Goal: Information Seeking & Learning: Learn about a topic

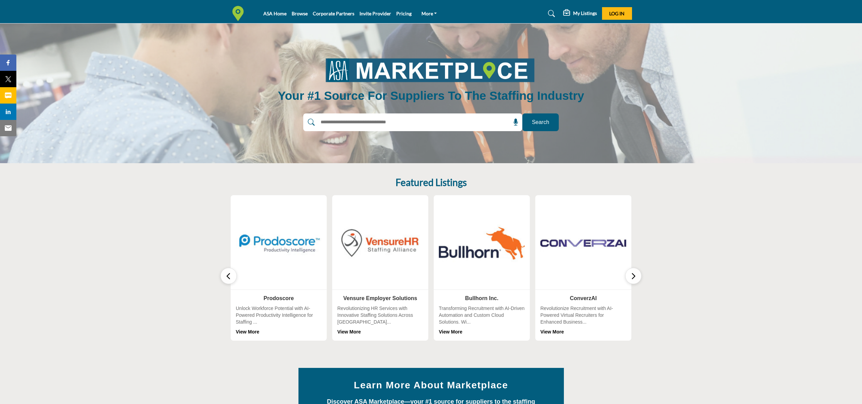
click at [634, 276] on icon "button" at bounding box center [632, 276] width 5 height 9
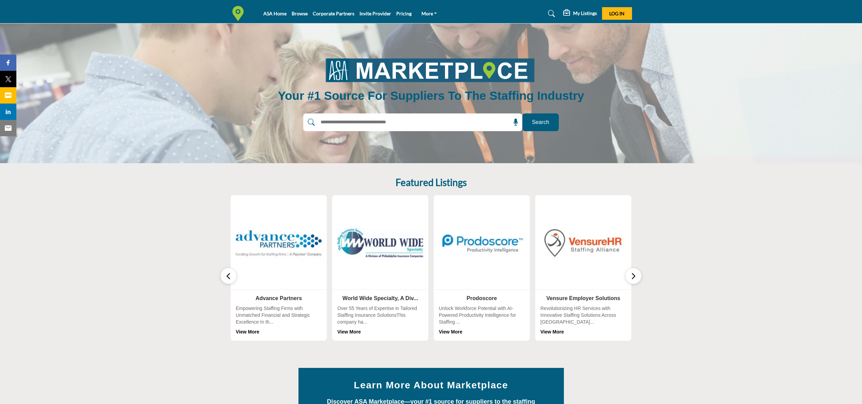
click at [634, 276] on icon "button" at bounding box center [632, 276] width 5 height 9
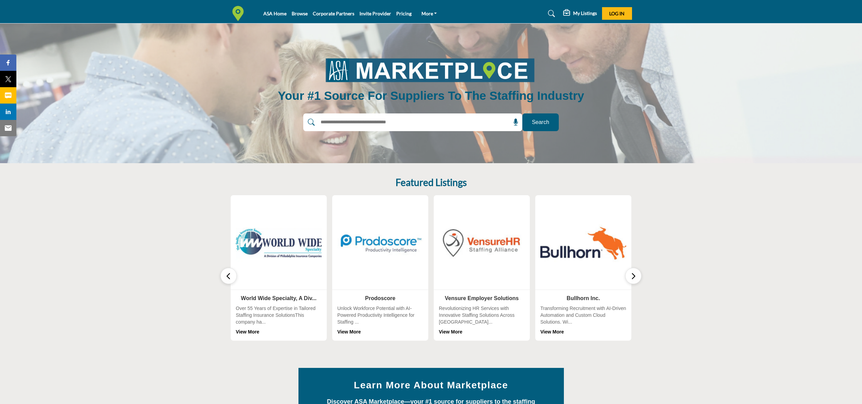
click at [634, 276] on icon "button" at bounding box center [632, 276] width 5 height 9
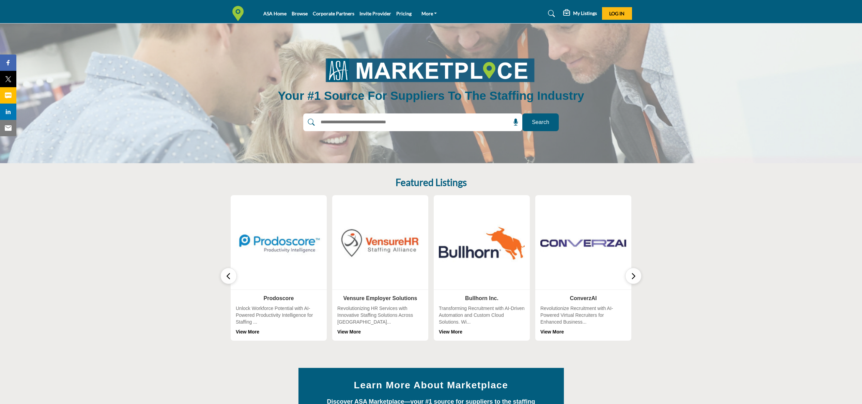
click at [634, 276] on icon "button" at bounding box center [632, 276] width 5 height 9
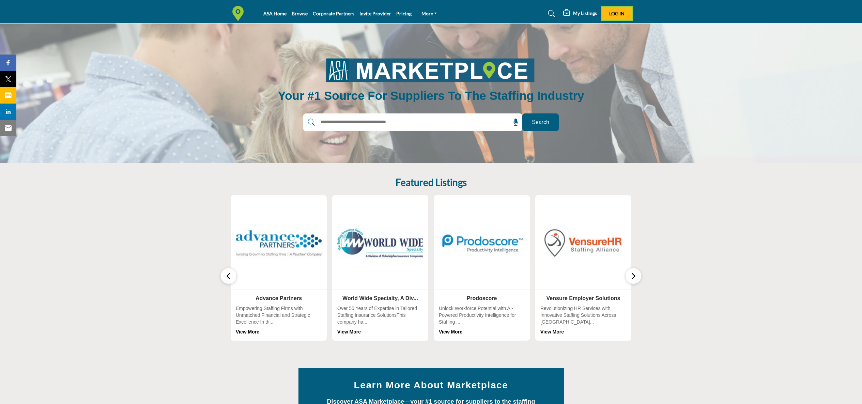
click at [614, 14] on span "Log In" at bounding box center [616, 14] width 15 height 6
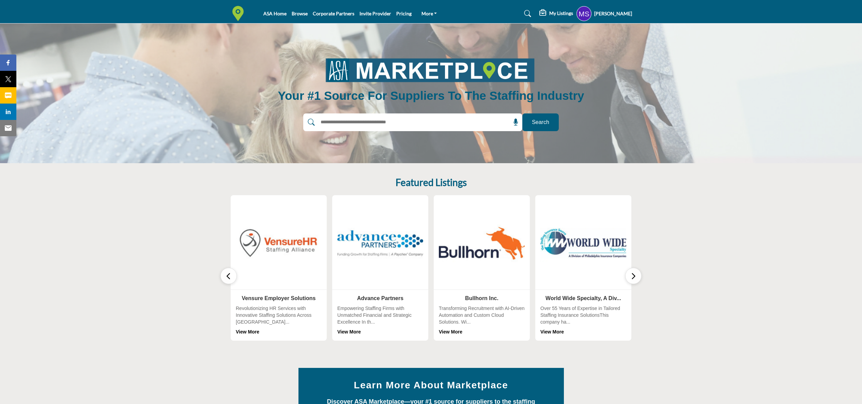
click at [581, 17] on profile-featured-6487b387-6b00-4c59-8158-1c186f6b8e5c "Show hide supplier dropdown" at bounding box center [583, 13] width 15 height 15
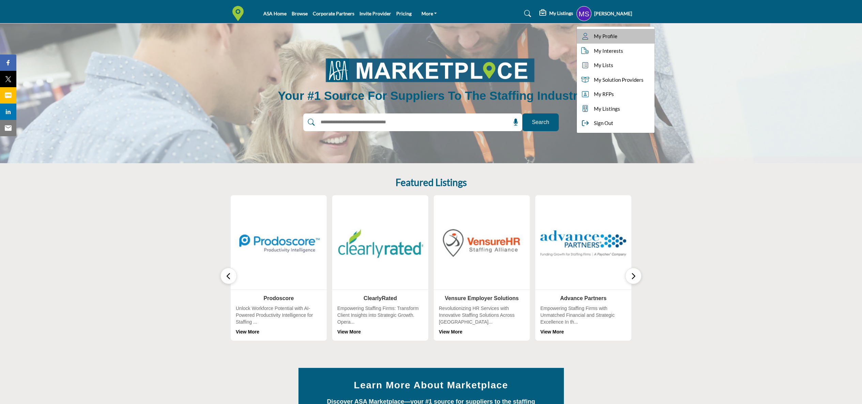
click at [606, 40] on link "My Profile" at bounding box center [616, 36] width 78 height 15
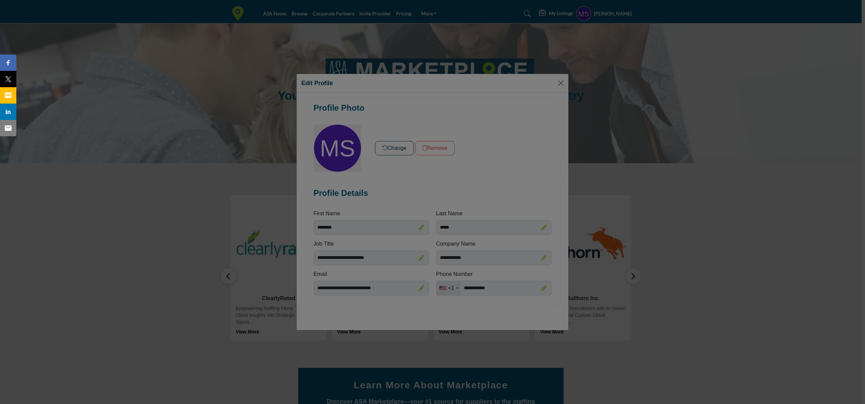
click at [375, 229] on div at bounding box center [432, 202] width 865 height 404
click at [493, 182] on div at bounding box center [432, 202] width 865 height 404
click at [357, 226] on div at bounding box center [432, 202] width 865 height 404
click at [421, 227] on div at bounding box center [432, 202] width 865 height 404
click at [422, 230] on div at bounding box center [432, 202] width 865 height 404
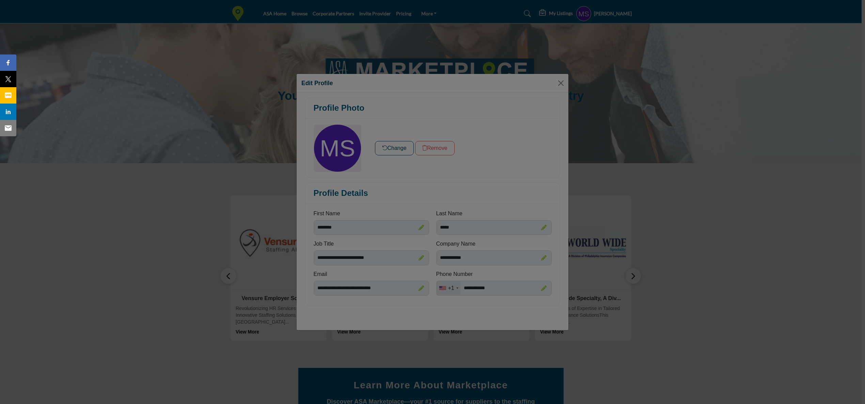
click at [391, 146] on div at bounding box center [432, 202] width 865 height 404
click at [558, 83] on div at bounding box center [432, 202] width 865 height 404
click at [561, 83] on div at bounding box center [432, 202] width 865 height 404
drag, startPoint x: 544, startPoint y: 194, endPoint x: 544, endPoint y: 190, distance: 3.7
click at [544, 193] on div at bounding box center [432, 202] width 865 height 404
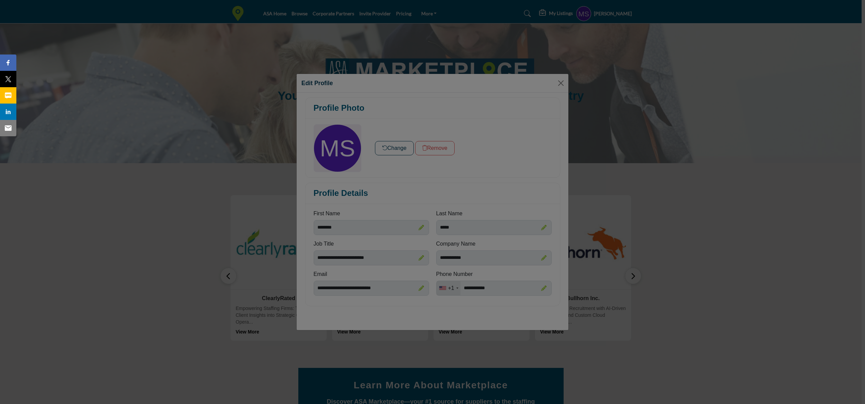
drag, startPoint x: 358, startPoint y: 200, endPoint x: 358, endPoint y: 194, distance: 5.1
click at [358, 199] on div at bounding box center [432, 202] width 865 height 404
click at [560, 83] on div at bounding box center [432, 202] width 865 height 404
click at [597, 15] on div at bounding box center [432, 202] width 865 height 404
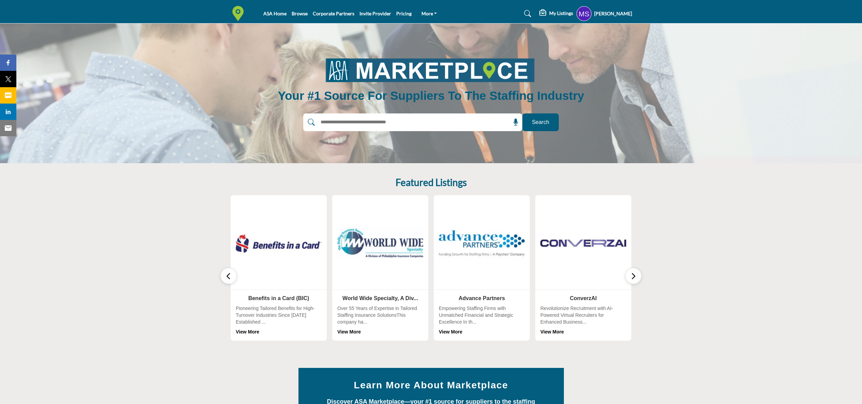
click at [580, 12] on profile-featured-6487b387-6b00-4c59-8158-1c186f6b8e5c "Show hide supplier dropdown" at bounding box center [583, 13] width 15 height 15
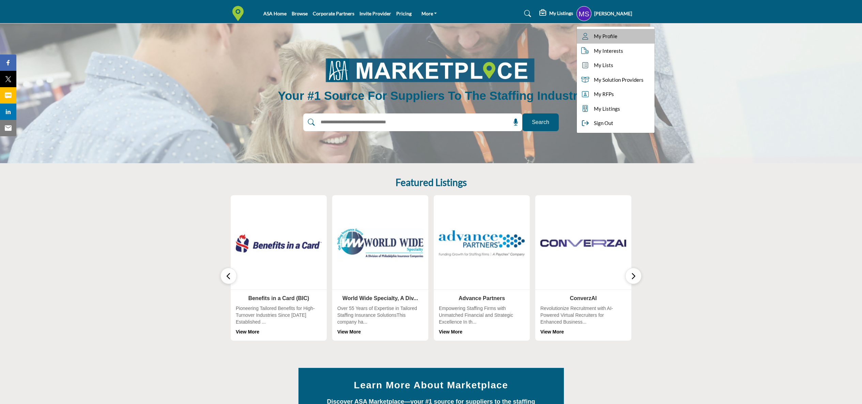
click at [599, 36] on span "My Profile" at bounding box center [606, 36] width 24 height 8
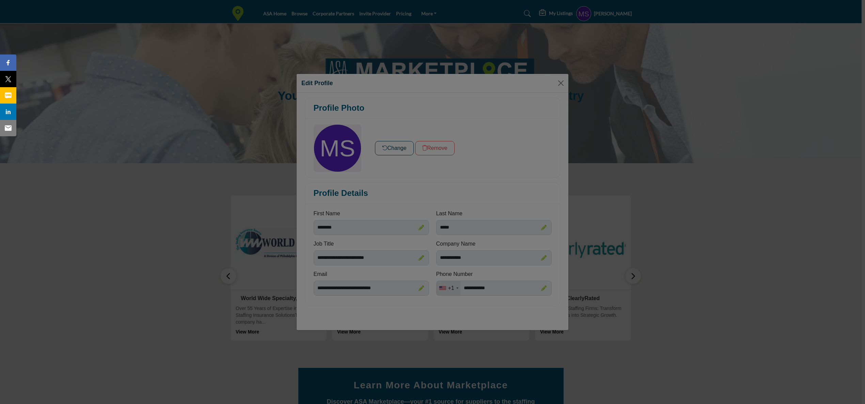
click at [560, 82] on div at bounding box center [432, 202] width 865 height 404
click at [558, 84] on div at bounding box center [432, 202] width 865 height 404
click at [631, 276] on div at bounding box center [432, 202] width 865 height 404
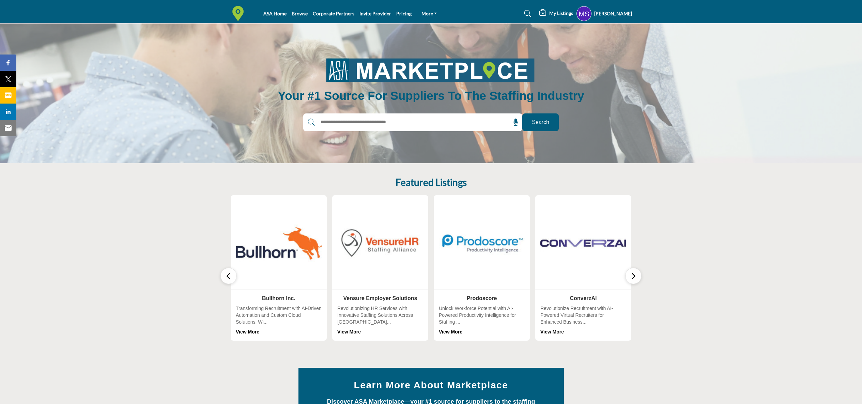
click at [613, 15] on h5 "[PERSON_NAME]" at bounding box center [613, 13] width 38 height 7
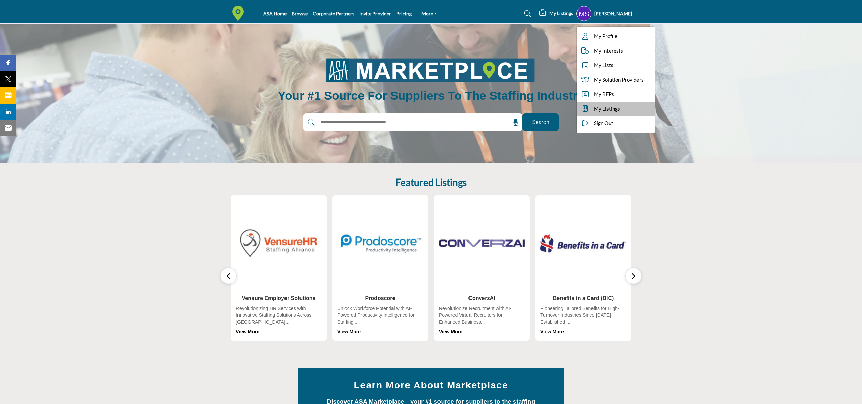
click at [594, 108] on span "My Listings" at bounding box center [607, 109] width 26 height 8
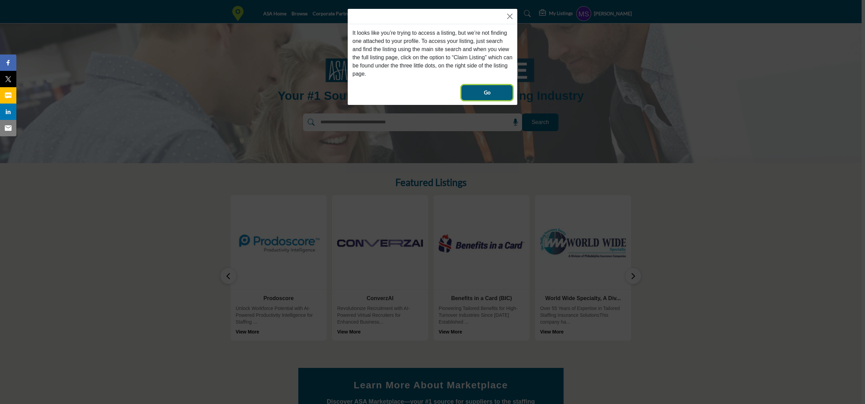
click at [497, 96] on button "Go" at bounding box center [487, 92] width 51 height 15
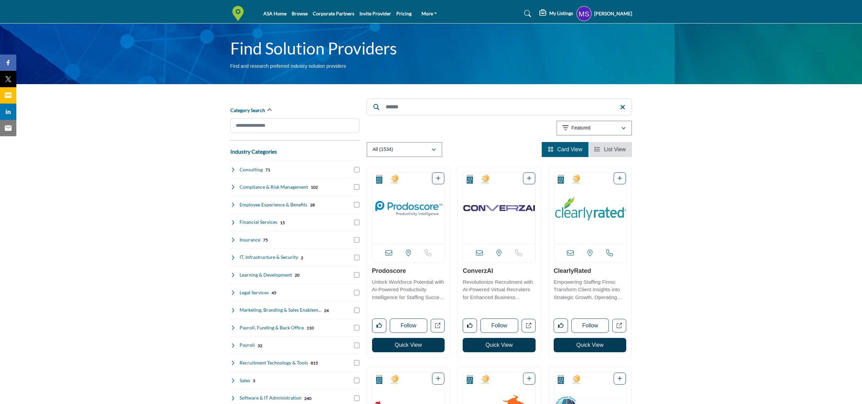
click at [590, 213] on img "Open Listing in new tab" at bounding box center [590, 208] width 72 height 72
click at [597, 220] on img "Open Listing in new tab" at bounding box center [590, 208] width 72 height 72
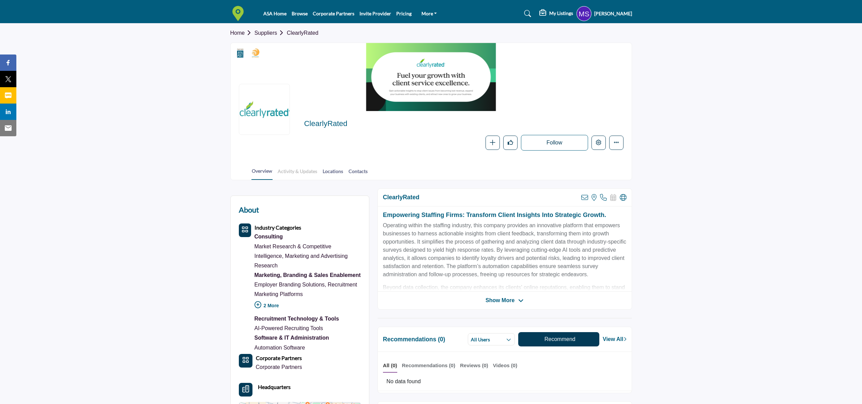
click at [299, 173] on link "Activity & Updates" at bounding box center [297, 174] width 40 height 12
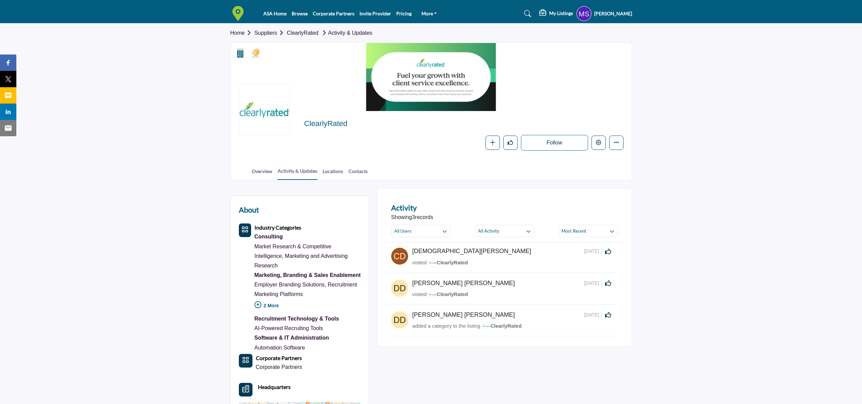
click at [605, 14] on h5 "Michelle Stute" at bounding box center [613, 13] width 38 height 7
click at [606, 51] on span "My Interests" at bounding box center [610, 51] width 29 height 8
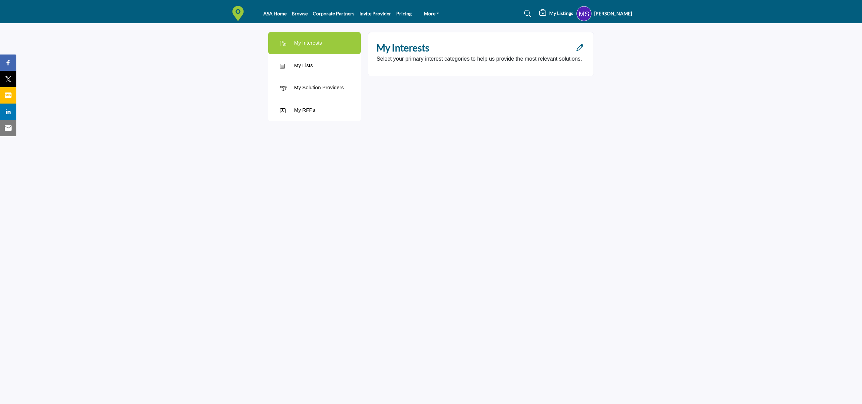
click at [586, 16] on profile-featured-6487b387-6b00-4c59-8158-1c186f6b8e5c "Show hide supplier dropdown" at bounding box center [583, 13] width 15 height 15
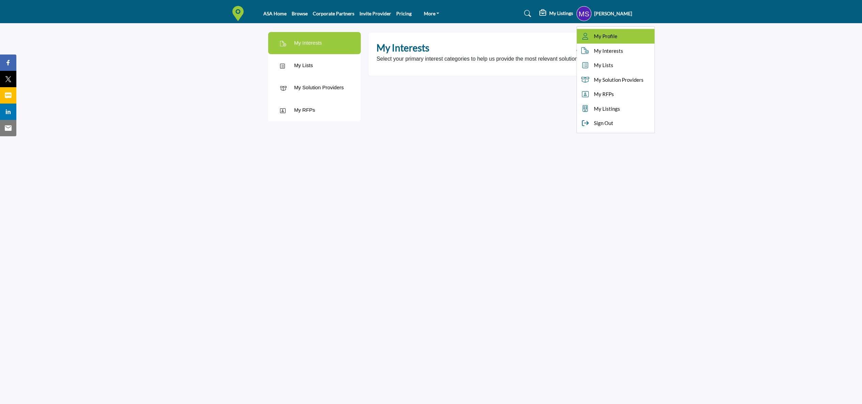
click at [597, 35] on span "My Profile" at bounding box center [606, 36] width 24 height 8
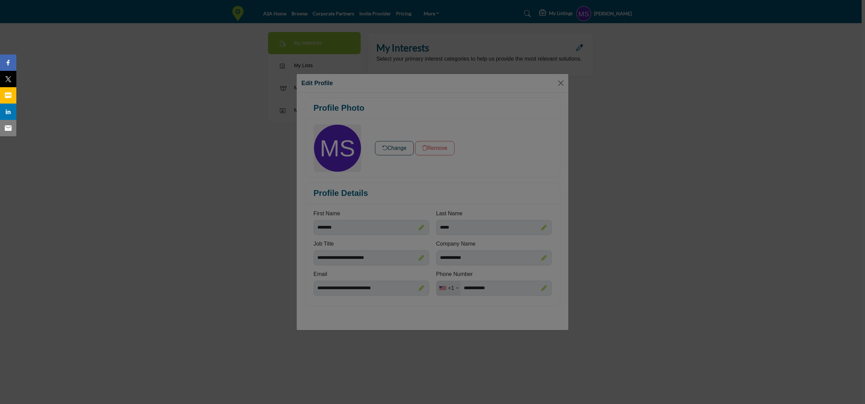
click at [446, 151] on div at bounding box center [432, 202] width 865 height 404
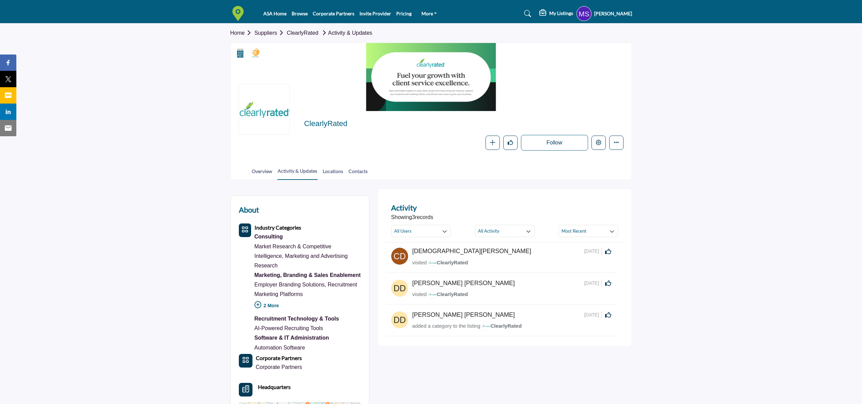
click at [613, 16] on h5 "[PERSON_NAME]" at bounding box center [613, 13] width 38 height 7
click at [615, 121] on div "Sign Out" at bounding box center [615, 123] width 73 height 15
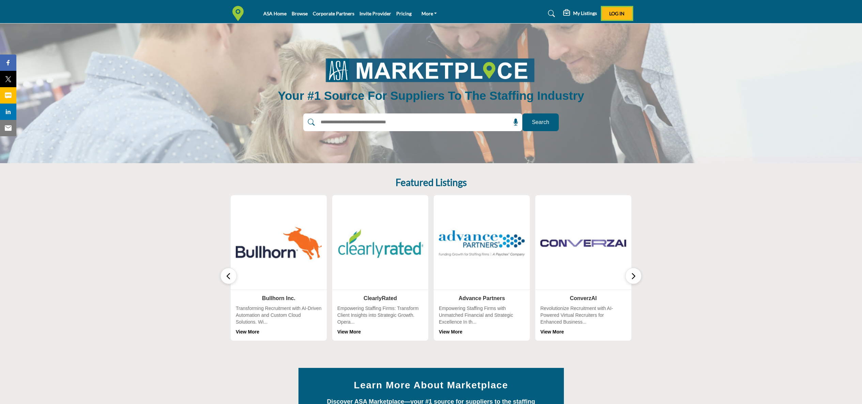
click at [620, 15] on span "Log In" at bounding box center [616, 14] width 15 height 6
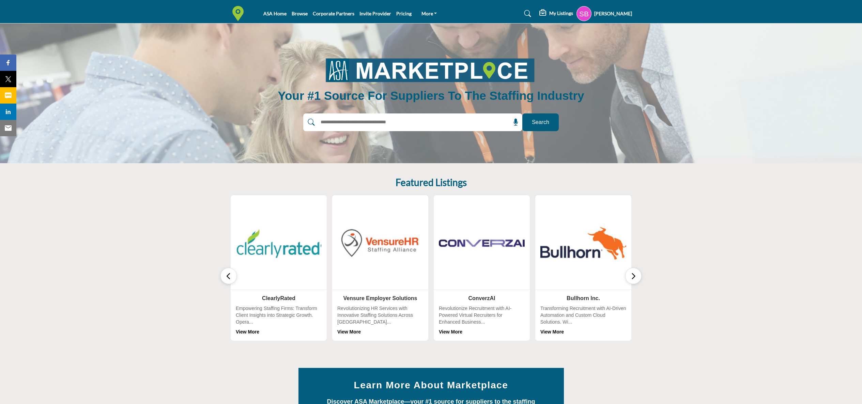
click at [576, 12] on profile-featured-6cb90ce8-b18f-440a-9332-801ae3185c35 "Show hide supplier dropdown" at bounding box center [583, 13] width 15 height 15
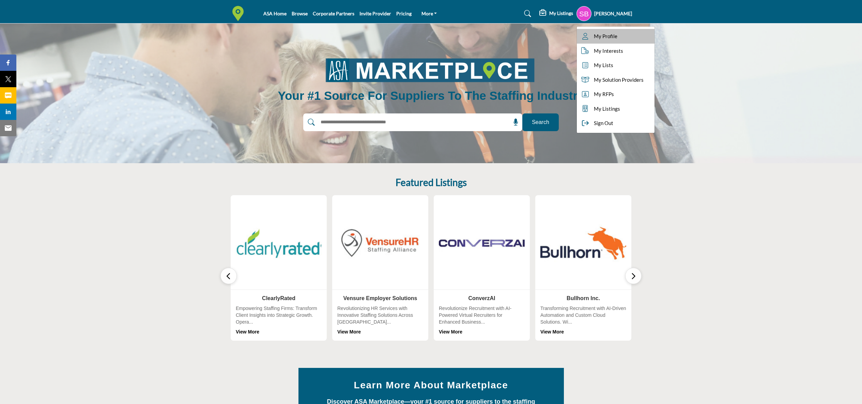
click at [594, 35] on span "My Profile" at bounding box center [606, 36] width 24 height 8
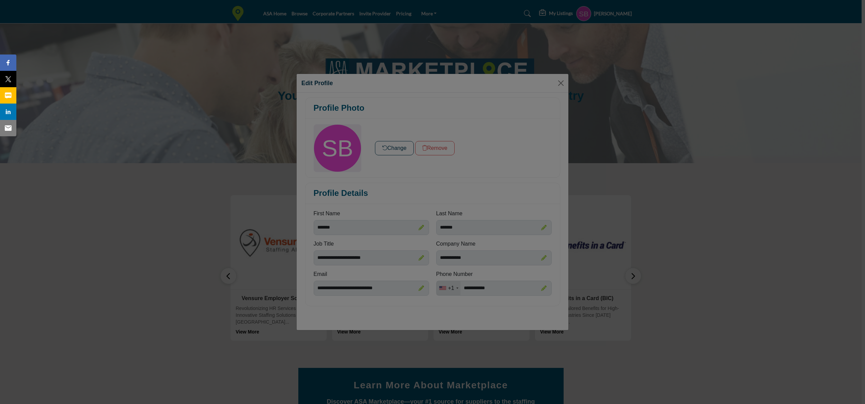
click at [385, 146] on div at bounding box center [432, 202] width 865 height 404
click at [336, 144] on div at bounding box center [432, 202] width 865 height 404
click at [561, 81] on div at bounding box center [432, 202] width 865 height 404
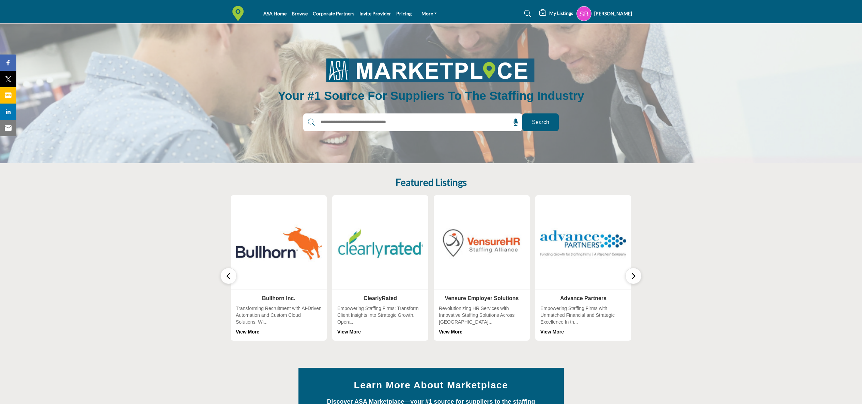
click at [550, 15] on h5 "My Listings" at bounding box center [561, 13] width 24 height 6
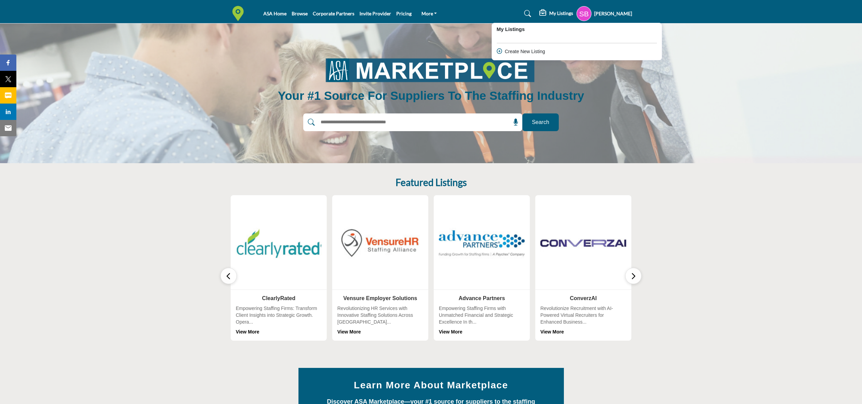
click at [497, 29] on b "My Listings" at bounding box center [511, 30] width 28 height 8
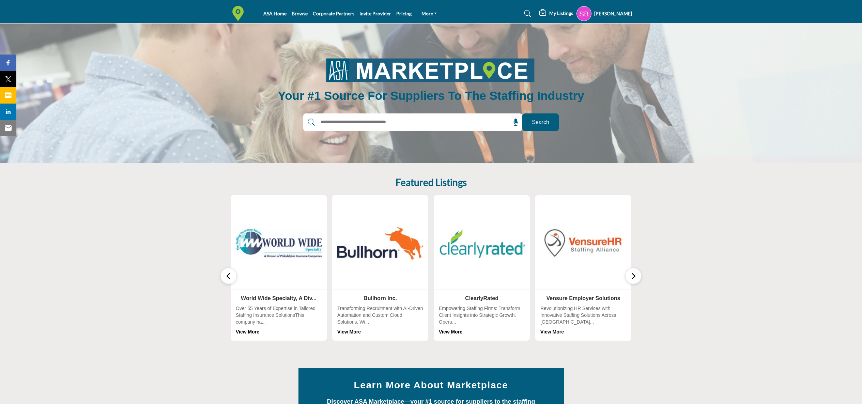
click at [539, 12] on icon at bounding box center [543, 13] width 8 height 7
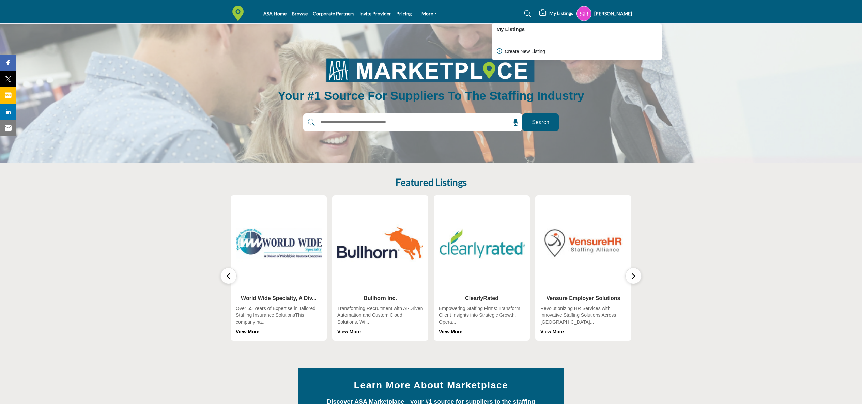
click at [626, 13] on h5 "[PERSON_NAME]" at bounding box center [613, 13] width 38 height 7
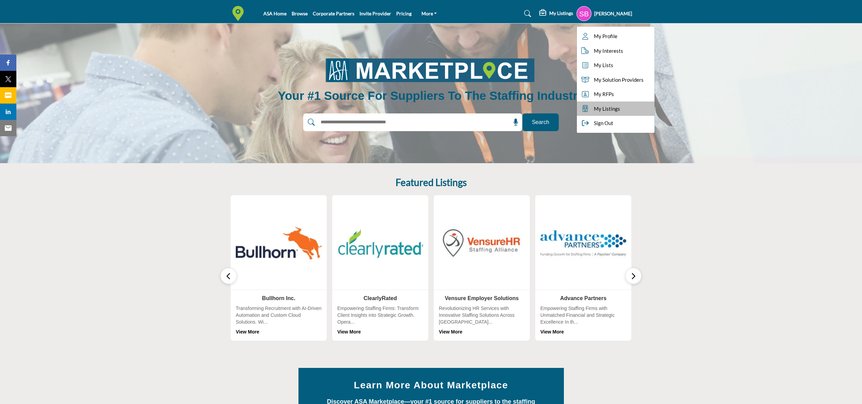
click at [596, 108] on span "My Listings" at bounding box center [607, 109] width 26 height 8
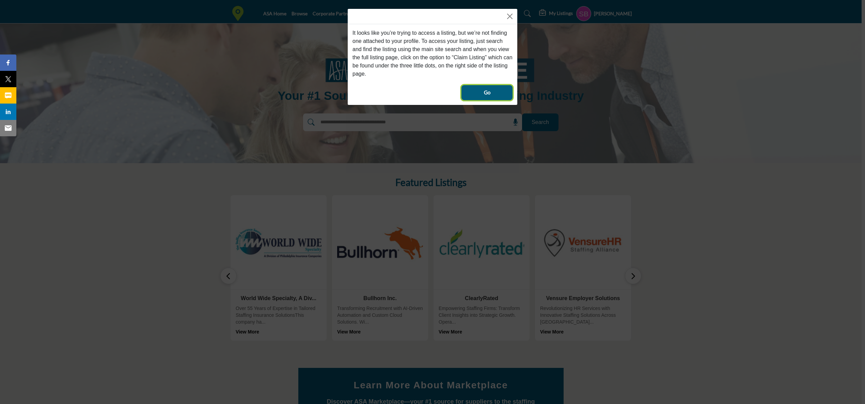
click at [494, 90] on button "Go" at bounding box center [487, 92] width 51 height 15
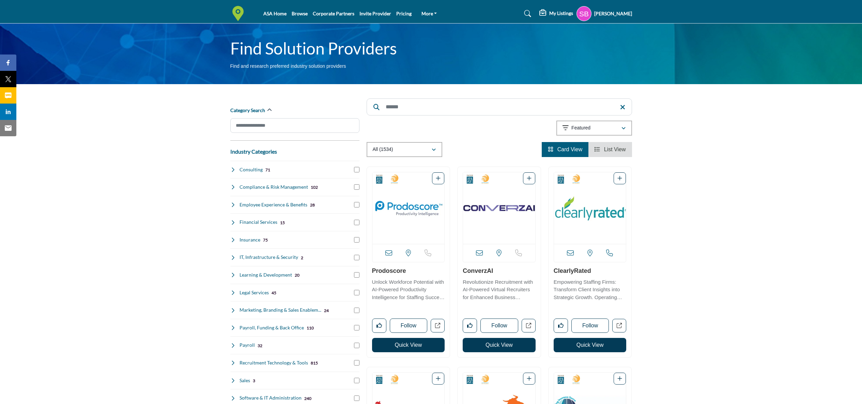
click at [603, 209] on img "Open Listing in new tab" at bounding box center [590, 208] width 72 height 72
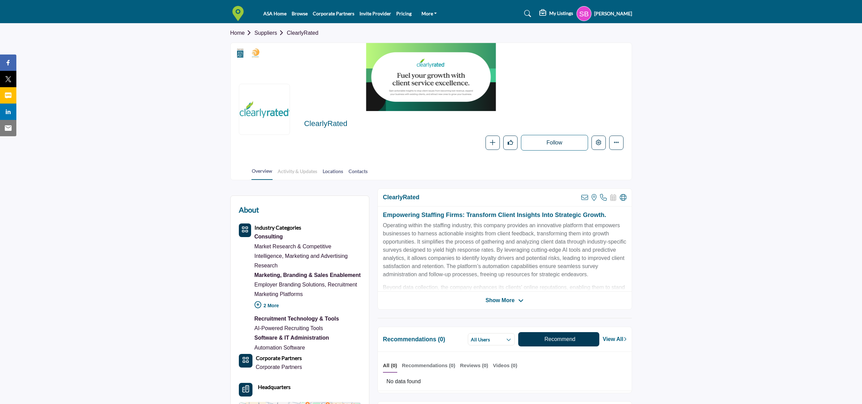
click at [310, 171] on link "Activity & Updates" at bounding box center [297, 174] width 40 height 12
